Goal: Browse casually: Explore the website without a specific task or goal

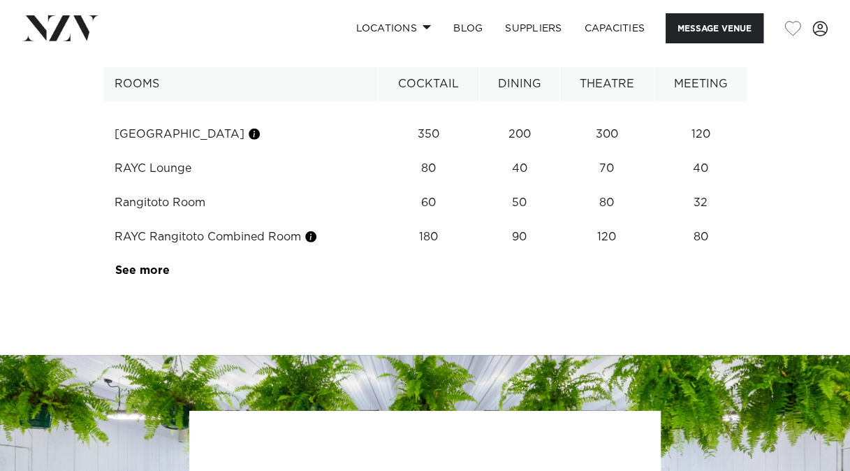
scroll to position [1989, 0]
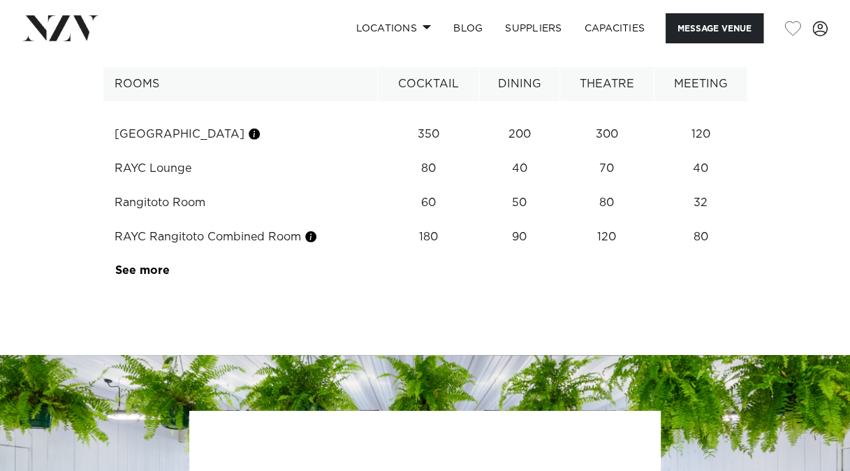
scroll to position [1970, 0]
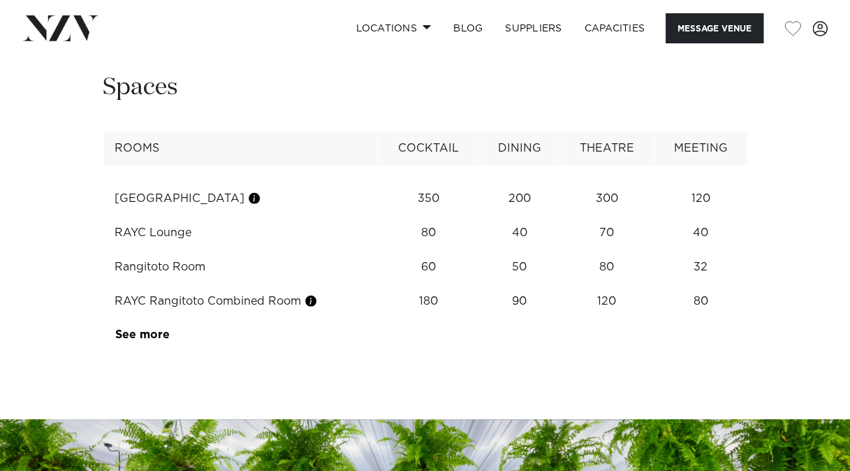
scroll to position [1910, 0]
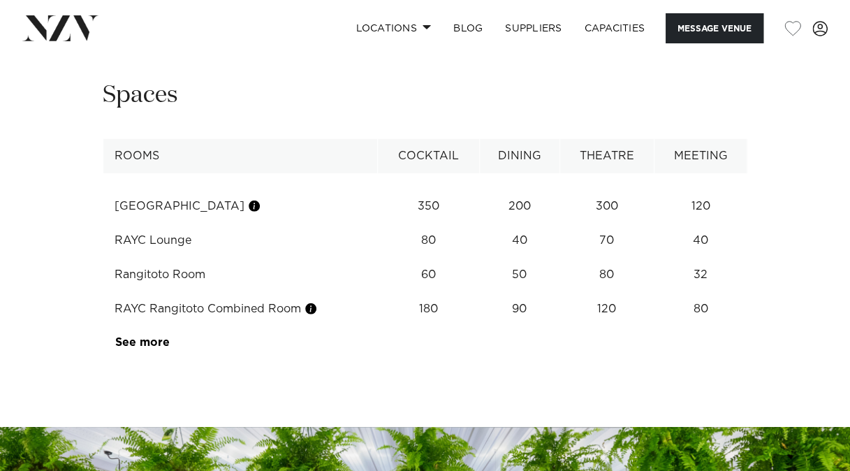
scroll to position [1902, 0]
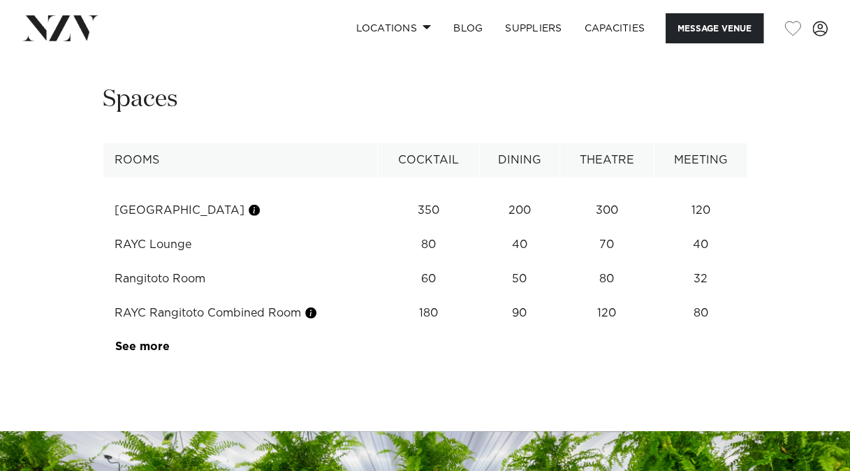
click at [812, 17] on div "Next slide" at bounding box center [808, 5] width 14 height 22
